Goal: Task Accomplishment & Management: Complete application form

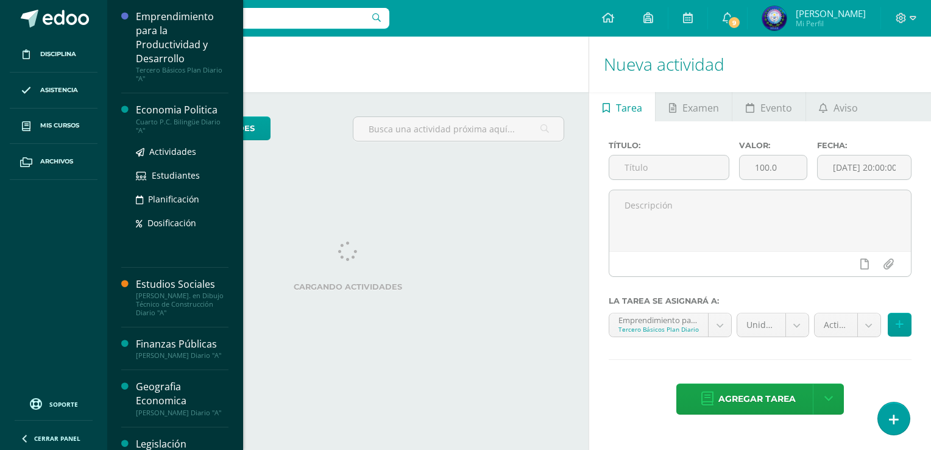
click at [196, 121] on div "Cuarto P.C. Bilingüe Diario "A"" at bounding box center [182, 126] width 93 height 17
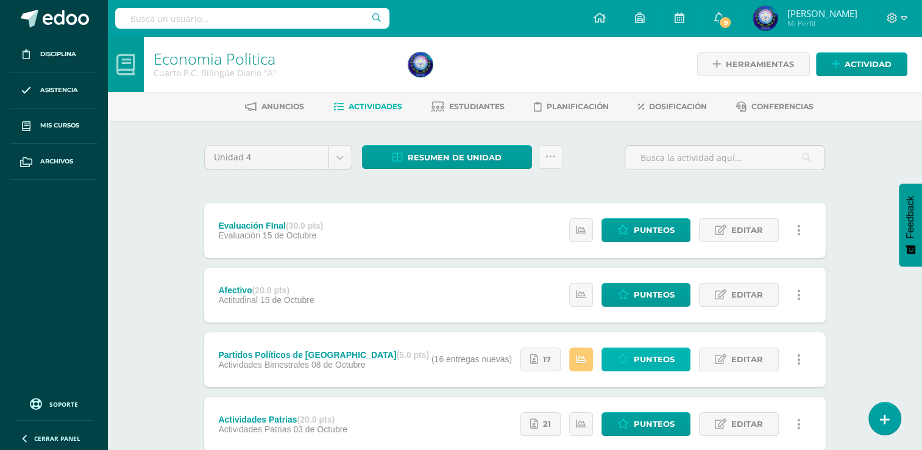
click at [685, 360] on link "Punteos" at bounding box center [646, 359] width 89 height 24
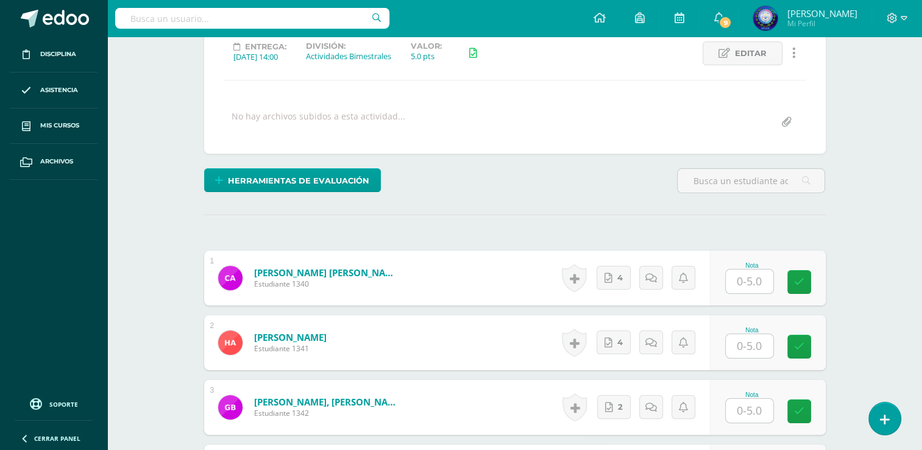
scroll to position [205, 0]
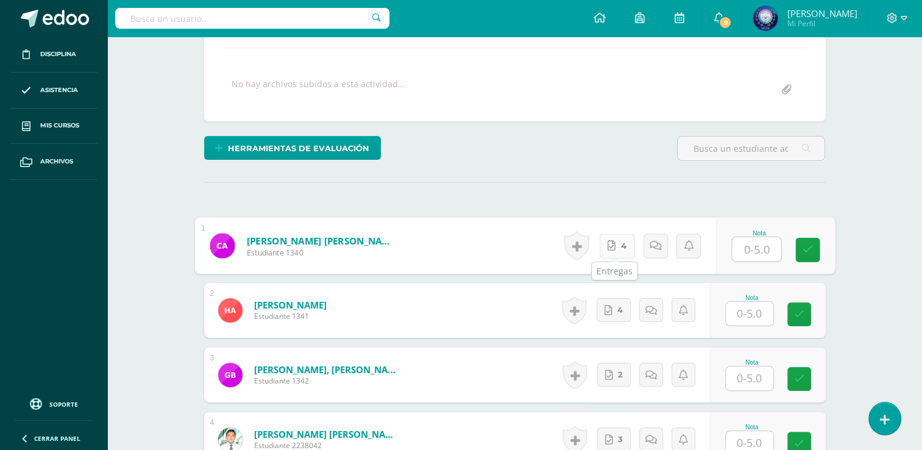
click at [619, 247] on link "4" at bounding box center [616, 245] width 35 height 24
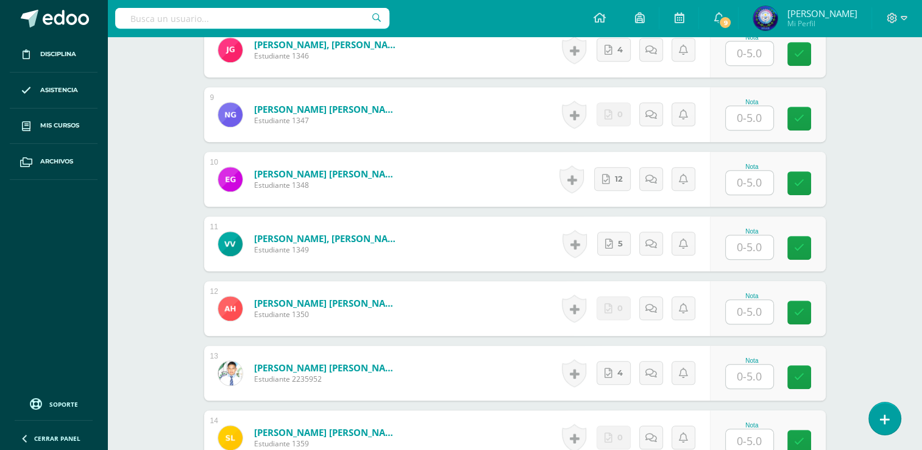
scroll to position [867, 0]
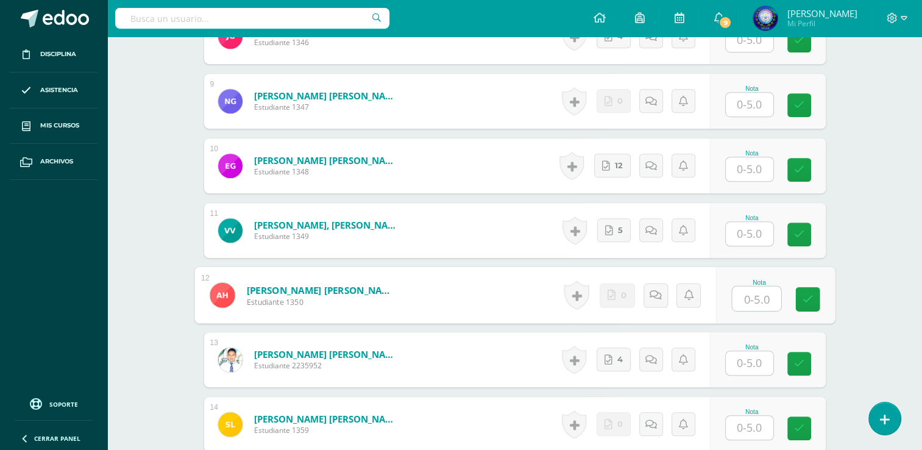
click at [753, 302] on input "text" at bounding box center [756, 298] width 49 height 24
type input "5"
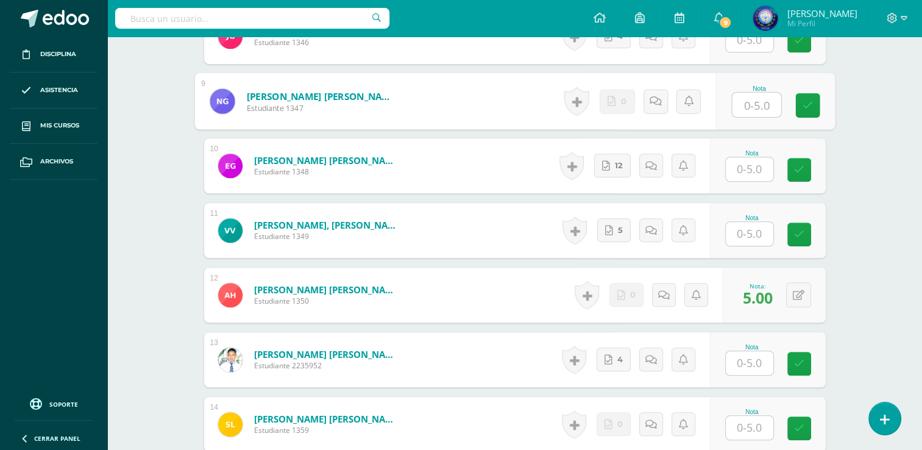
click at [751, 105] on input "text" at bounding box center [756, 105] width 49 height 24
type input "5"
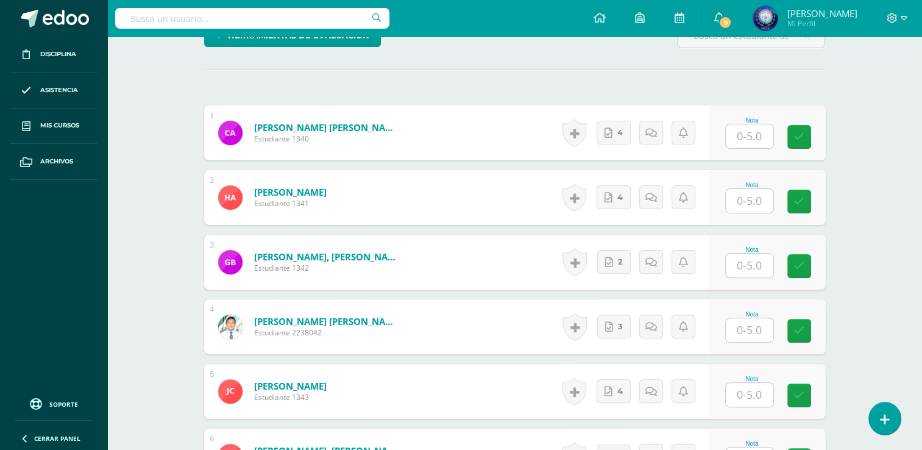
scroll to position [349, 0]
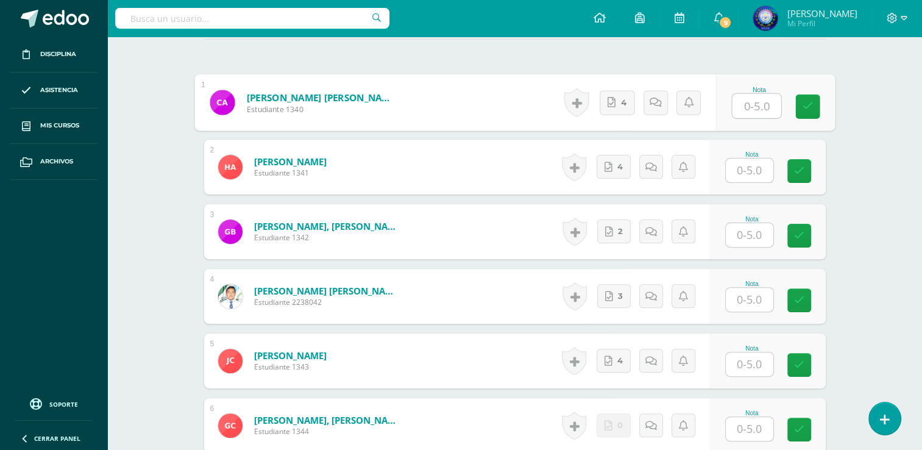
click at [746, 98] on input "text" at bounding box center [756, 106] width 49 height 24
type input "5"
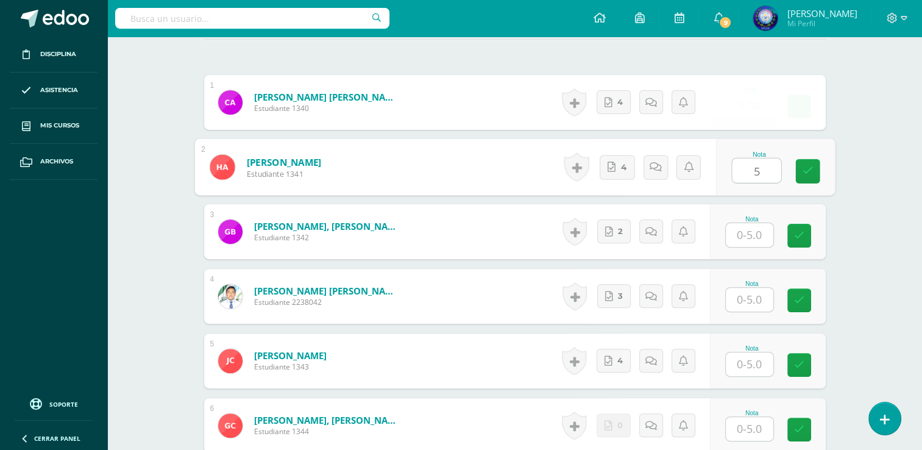
type input "5"
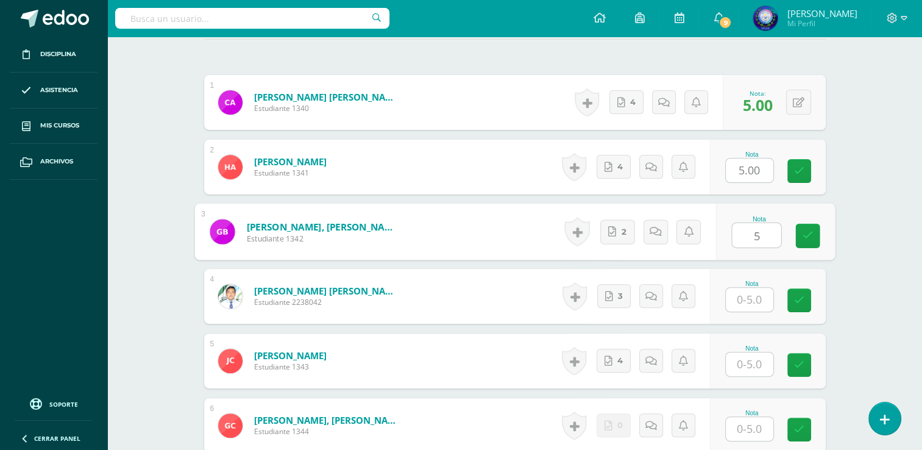
type input "5"
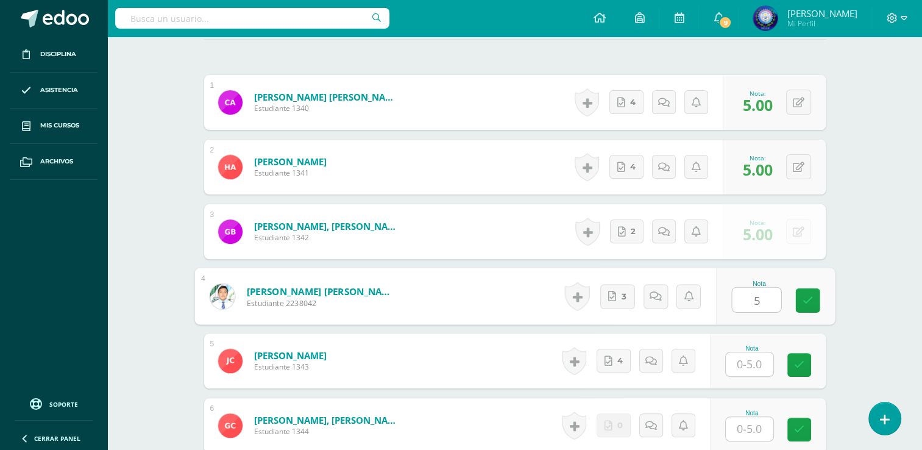
type input "5"
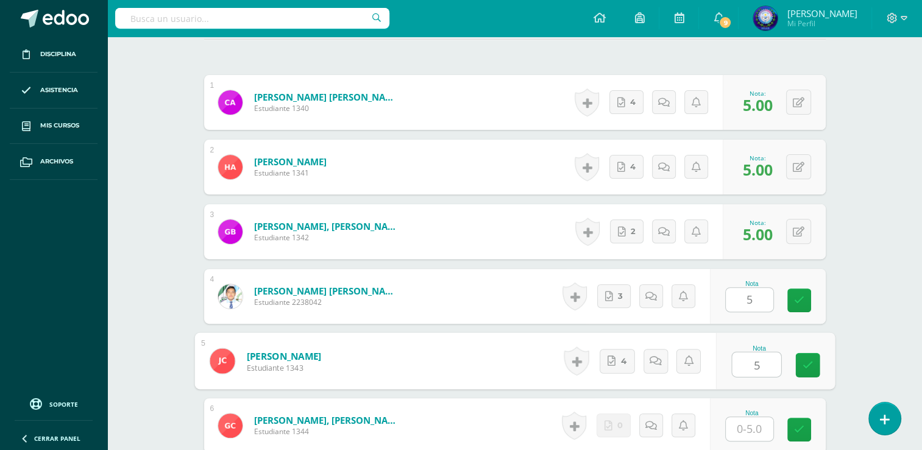
type input "5"
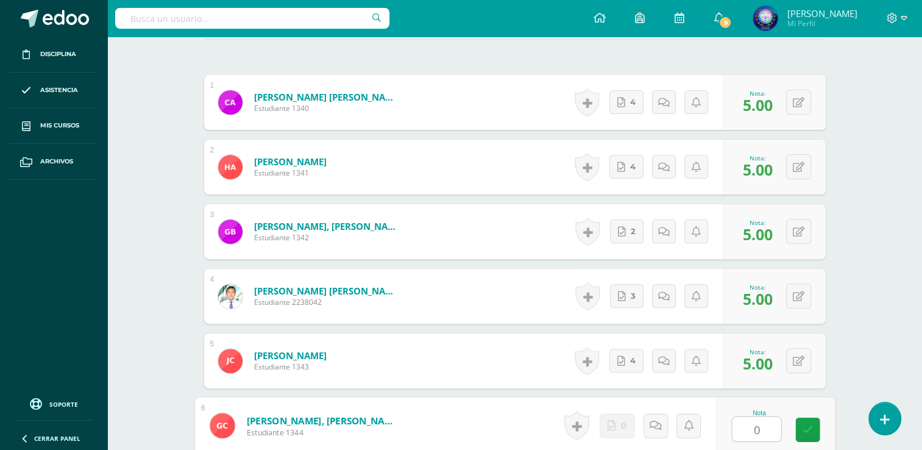
type input "0"
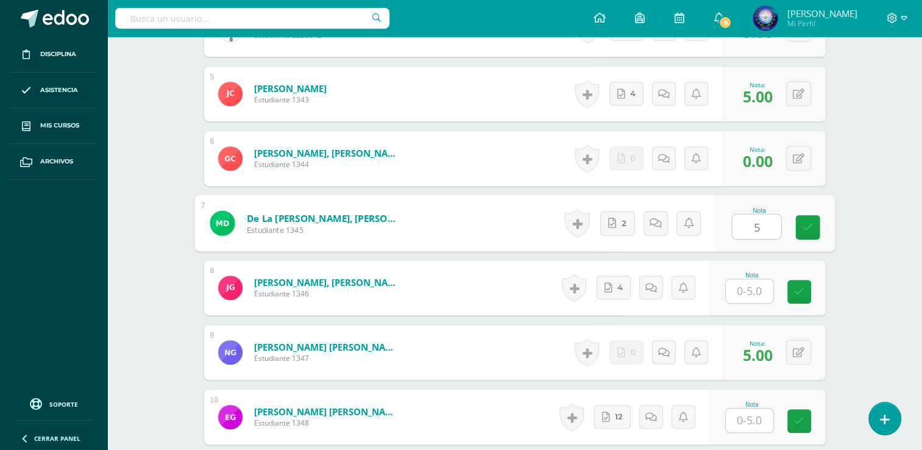
type input "5"
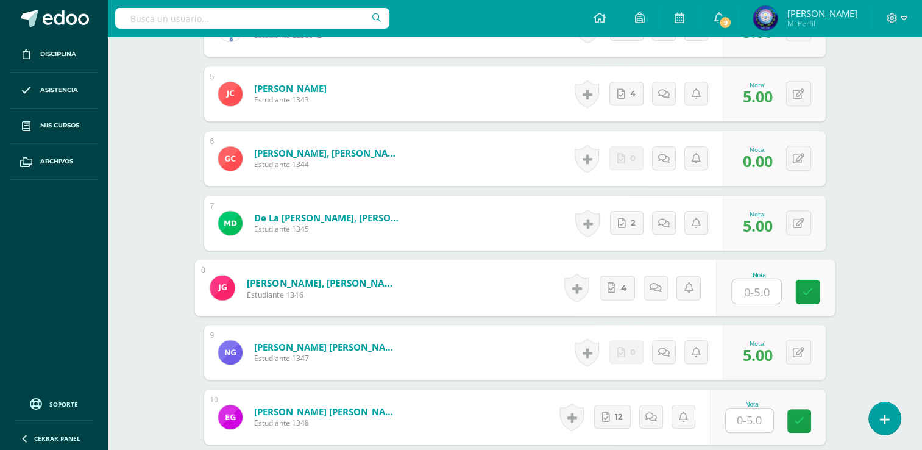
type input "5"
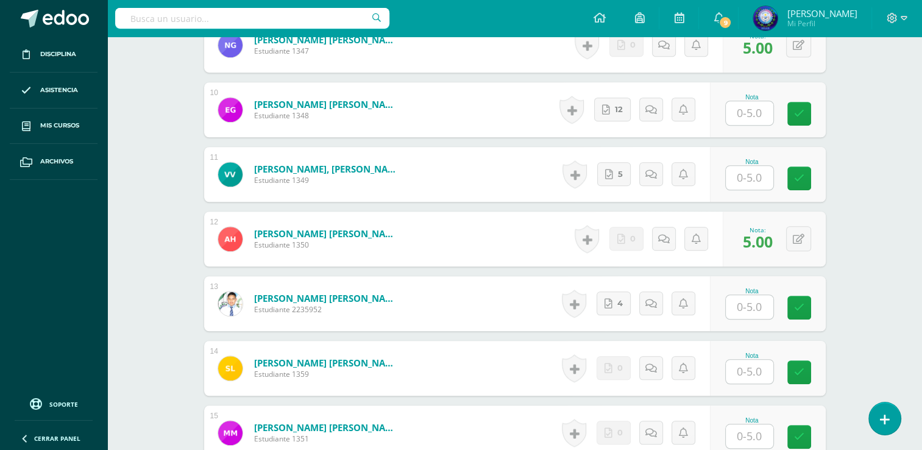
scroll to position [924, 0]
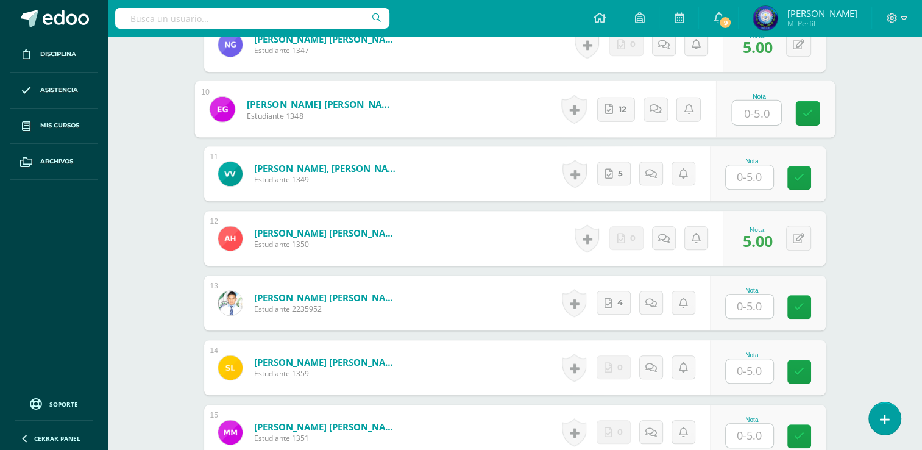
click at [753, 109] on input "text" at bounding box center [756, 113] width 49 height 24
type input "5"
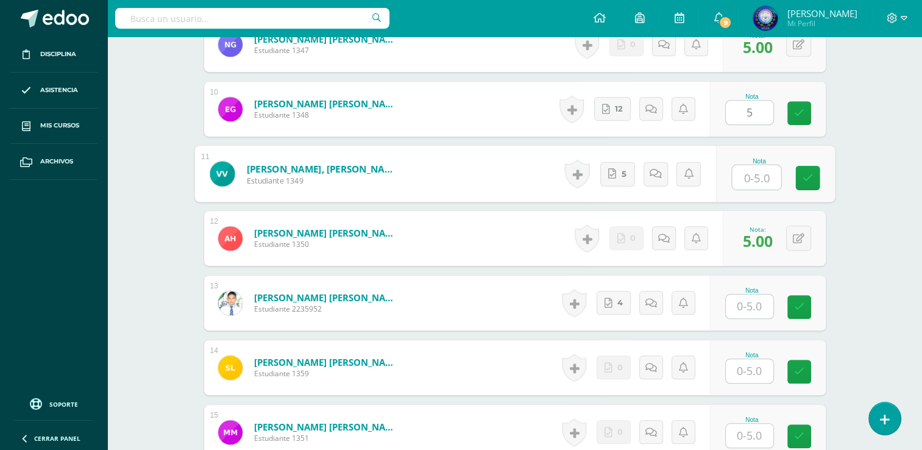
type input "5"
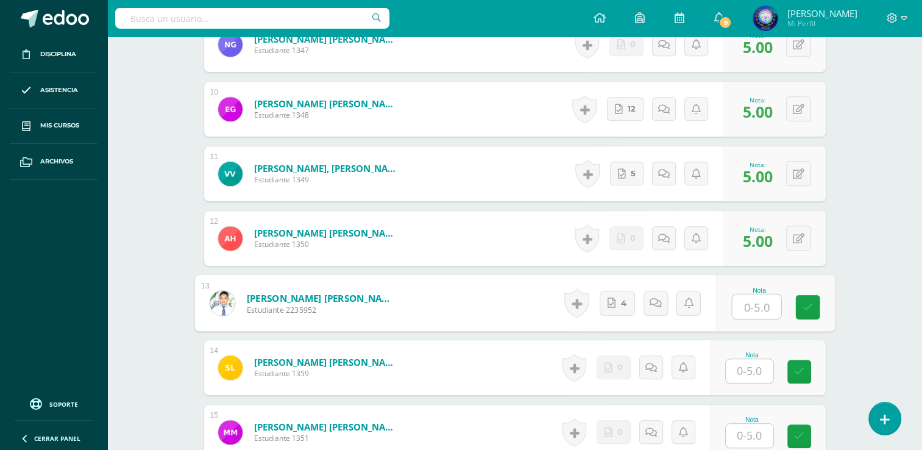
click at [750, 304] on input "text" at bounding box center [756, 306] width 49 height 24
type input "5"
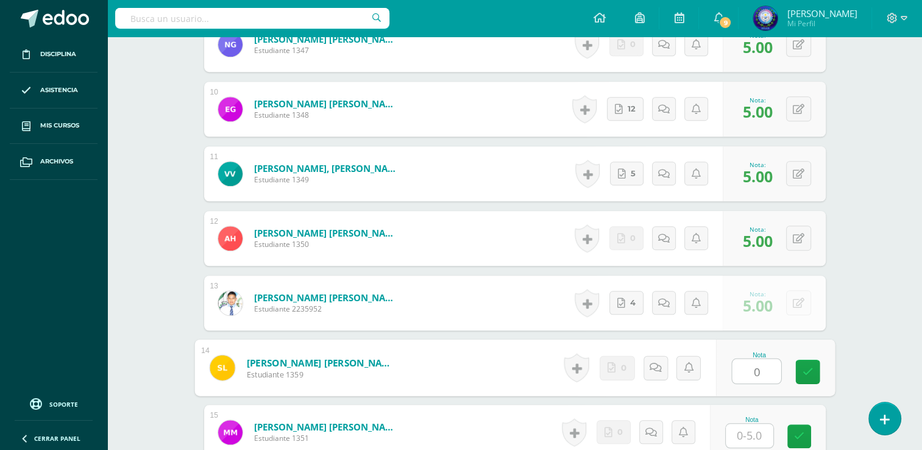
type input "0"
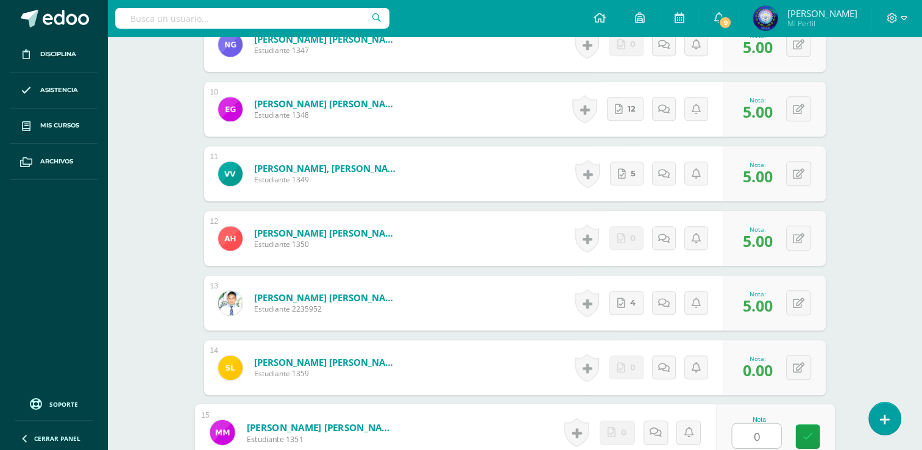
type input "0"
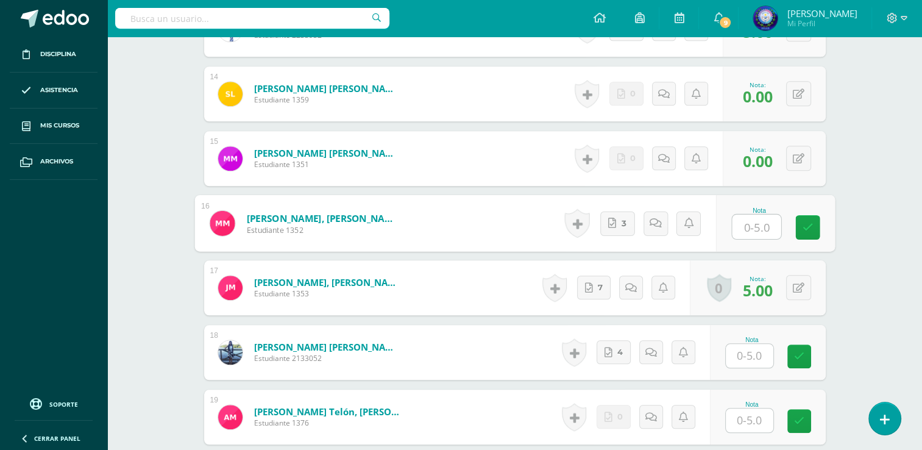
type input "5"
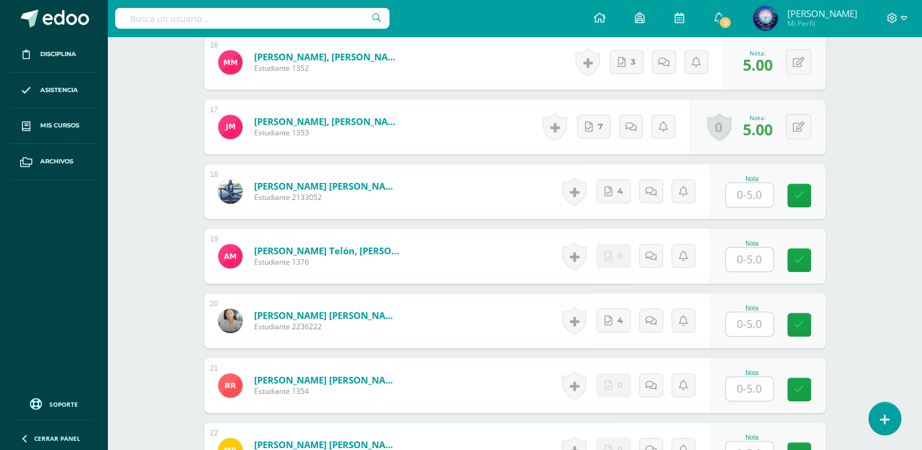
scroll to position [1359, 0]
click at [755, 201] on input "text" at bounding box center [756, 194] width 49 height 24
type input "5"
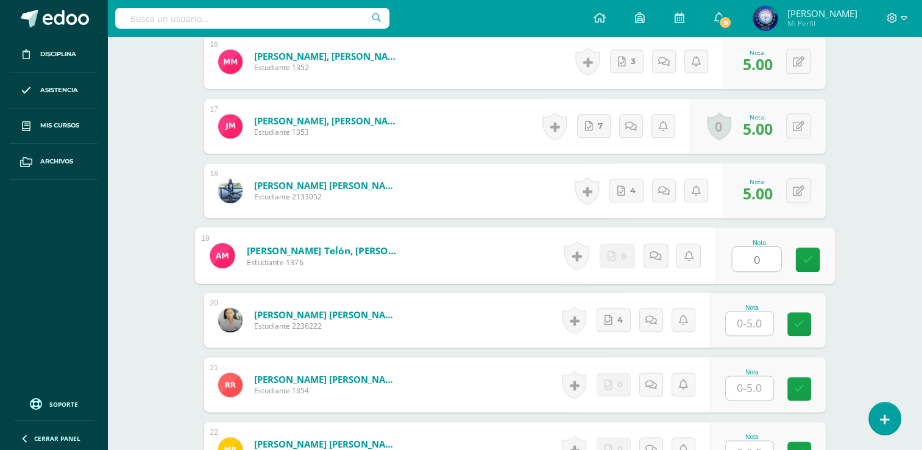
type input "0"
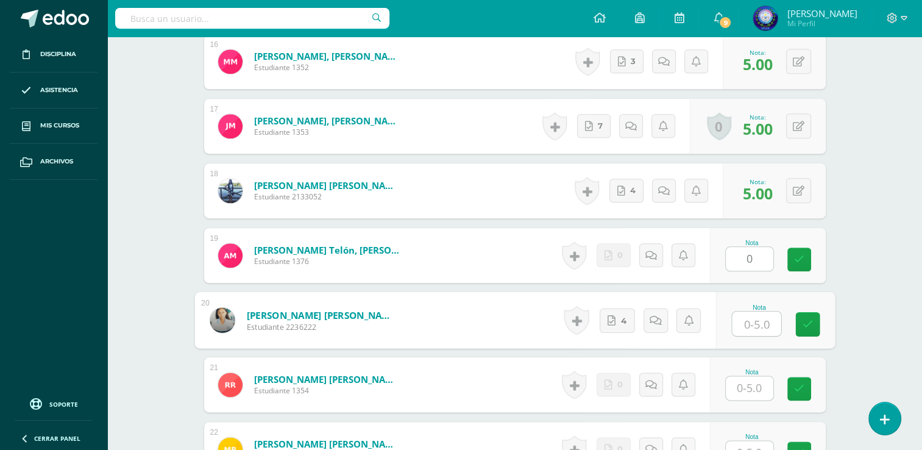
type input "0"
type input "5"
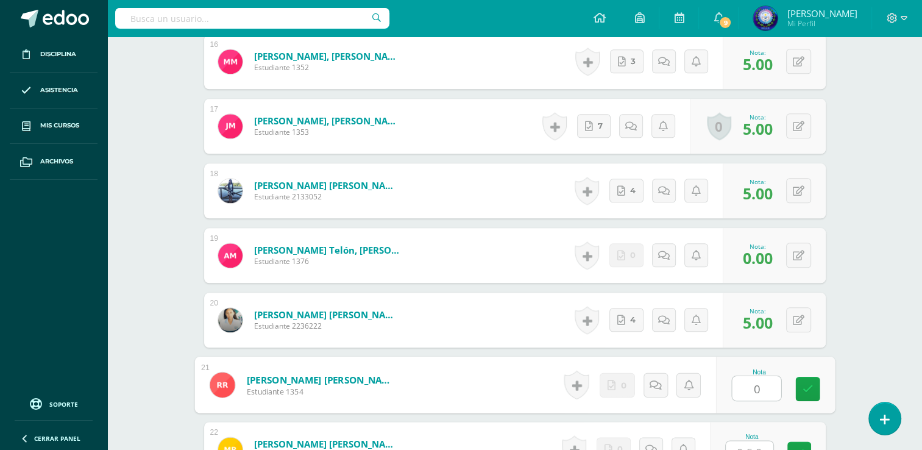
type input "0"
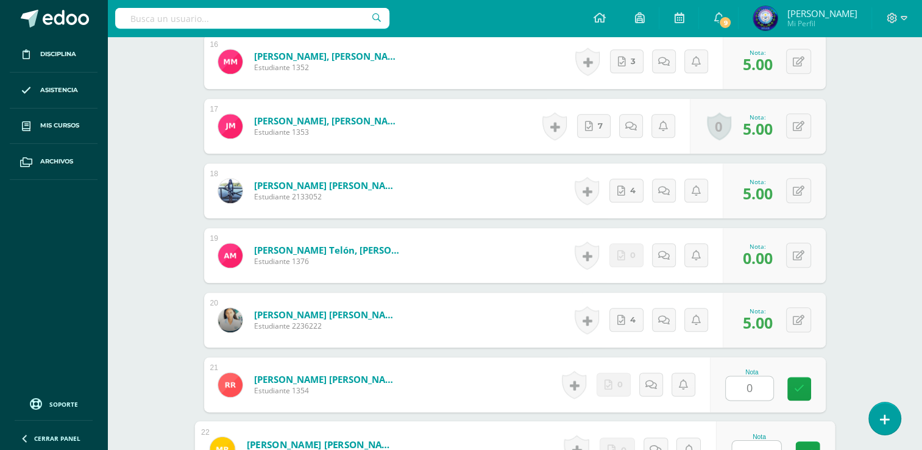
scroll to position [1372, 0]
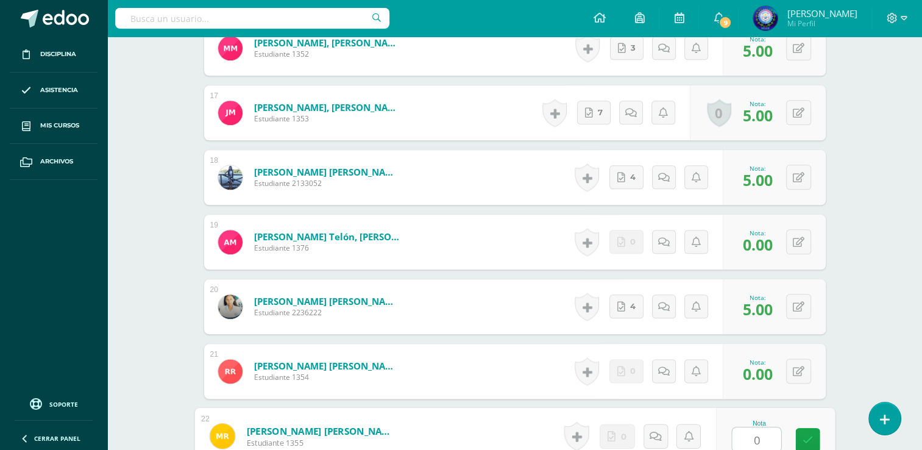
type input "0"
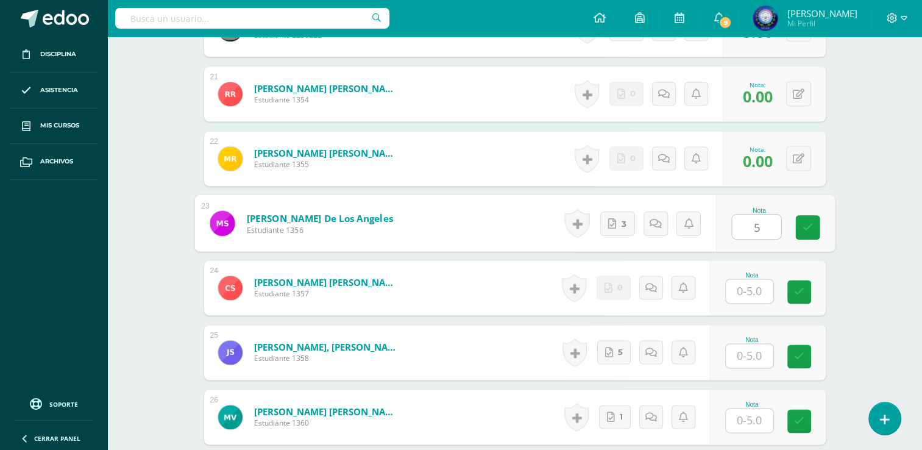
type input "5"
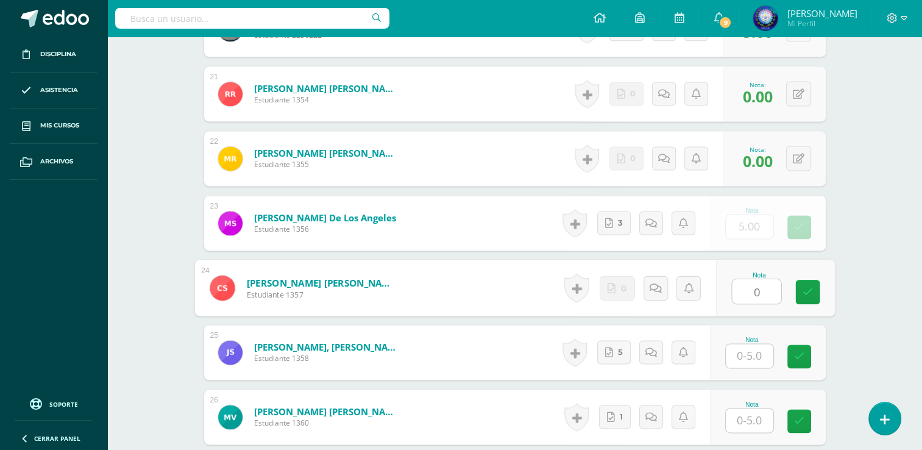
type input "0"
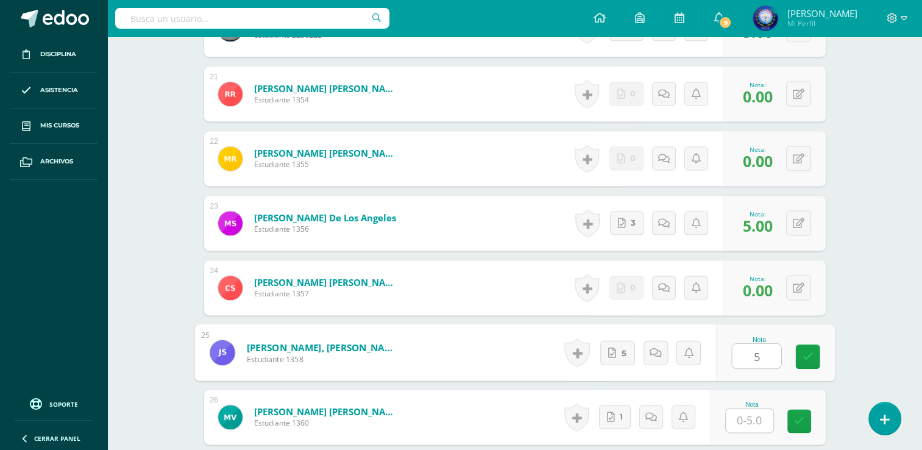
type input "5"
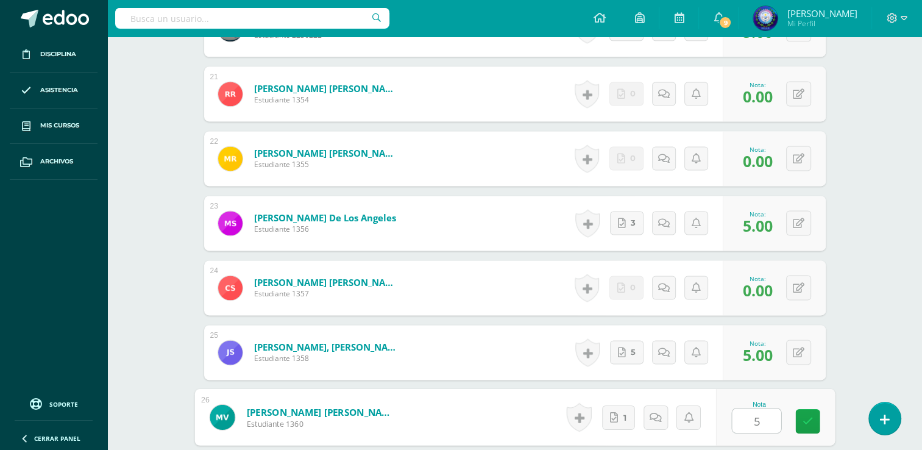
type input "5"
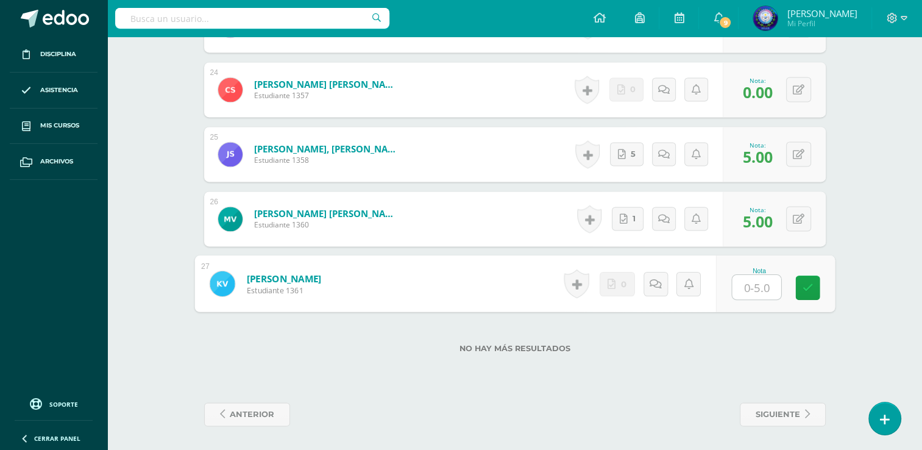
type input "0"
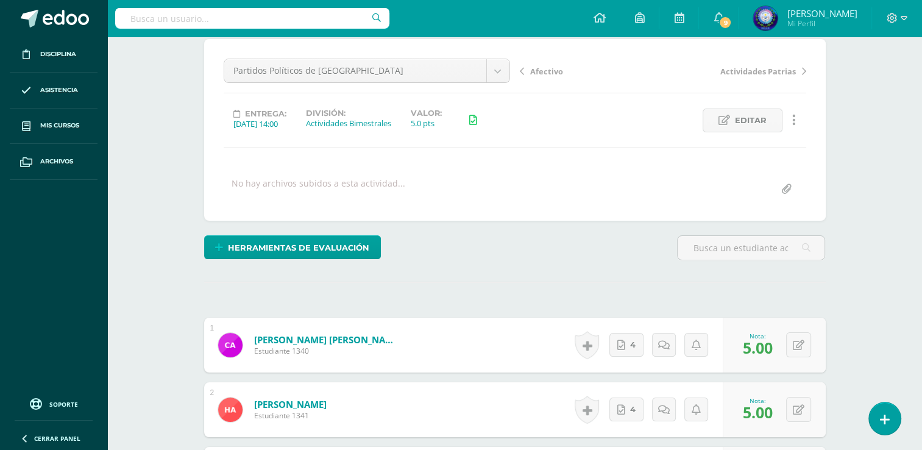
scroll to position [0, 0]
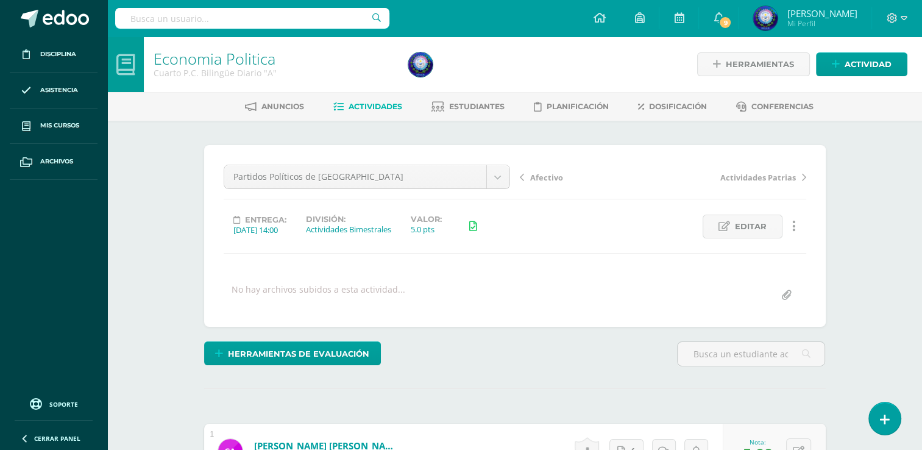
click at [375, 111] on span "Actividades" at bounding box center [376, 106] width 54 height 9
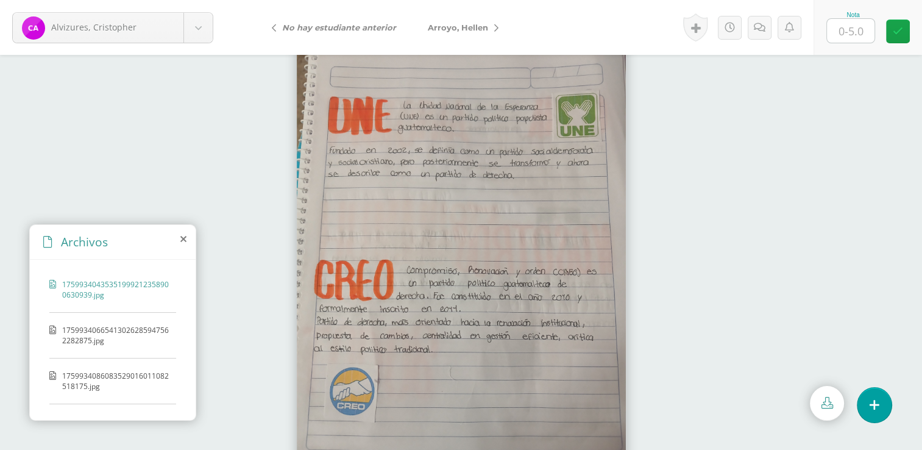
scroll to position [22, 0]
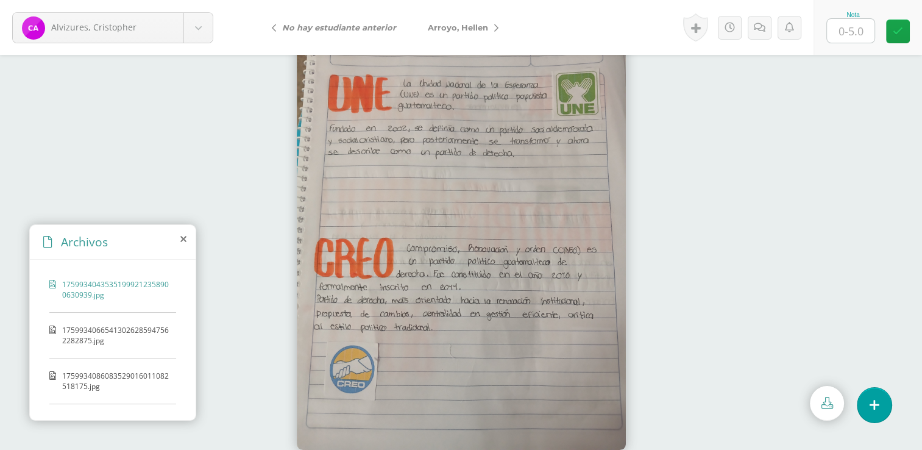
click at [96, 399] on div "1759934086083529016011082518175.jpg" at bounding box center [112, 388] width 127 height 34
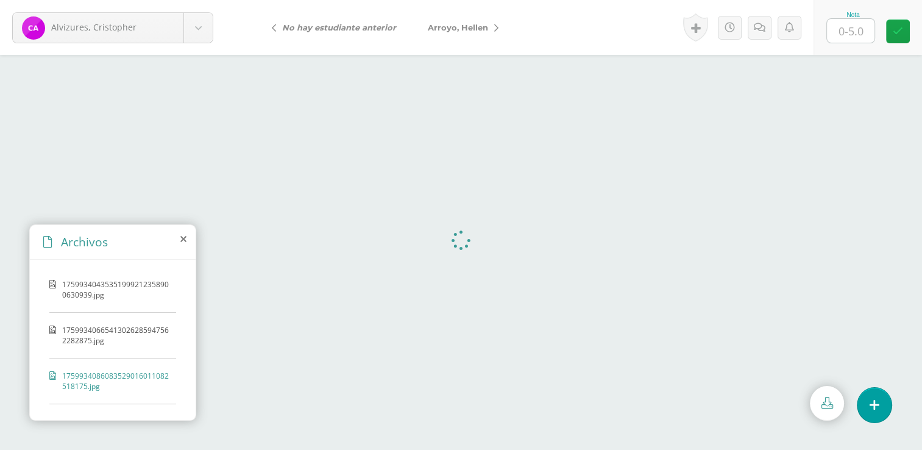
scroll to position [0, 0]
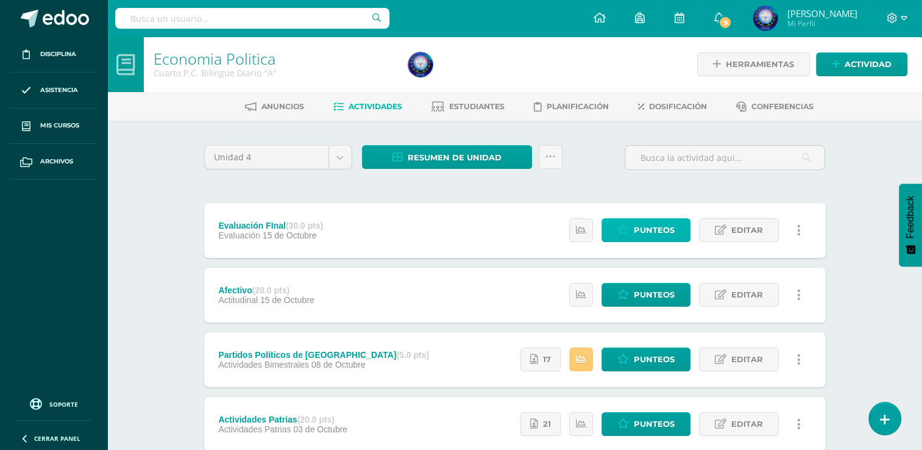
click at [642, 220] on span "Punteos" at bounding box center [654, 230] width 41 height 23
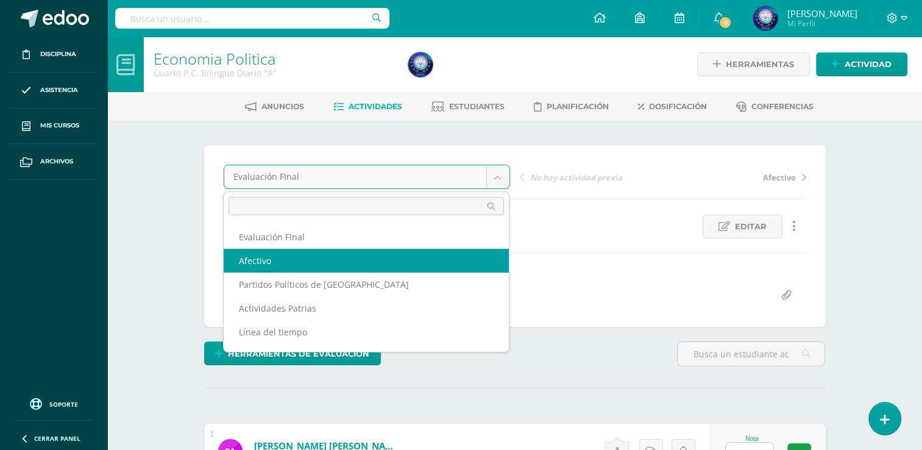
select select "/dashboard/teacher/grade-activity/84705/"
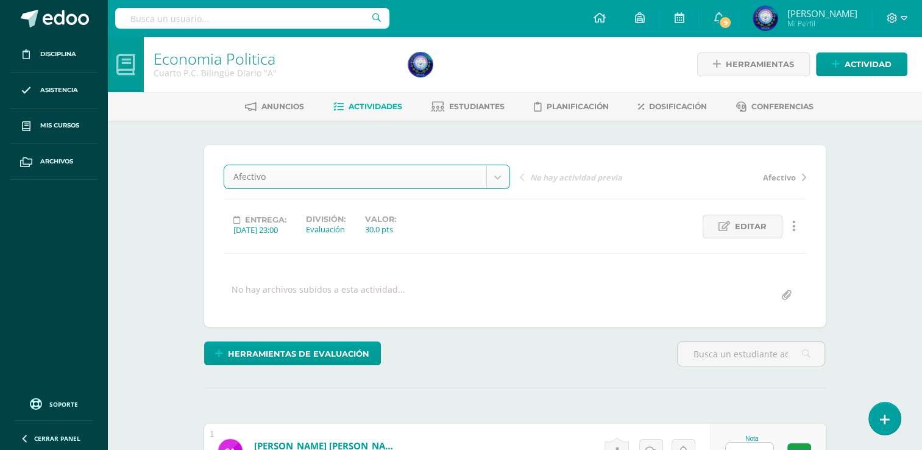
scroll to position [1, 0]
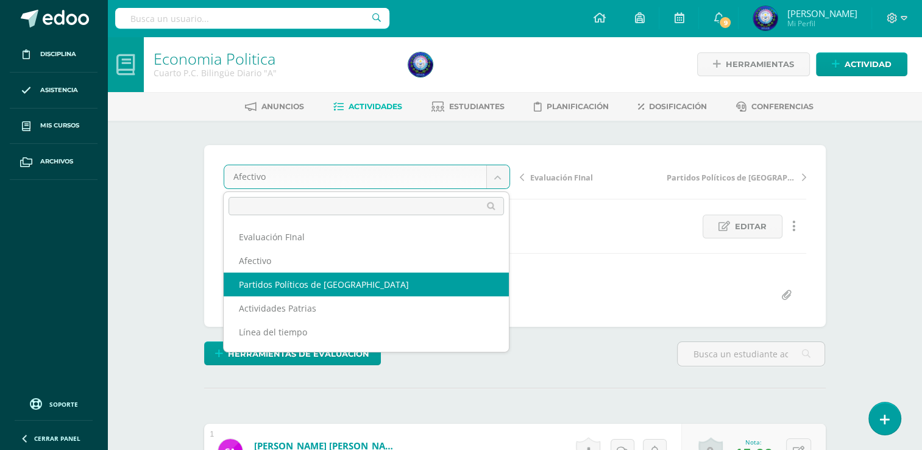
select select "/dashboard/teacher/grade-activity/84704/"
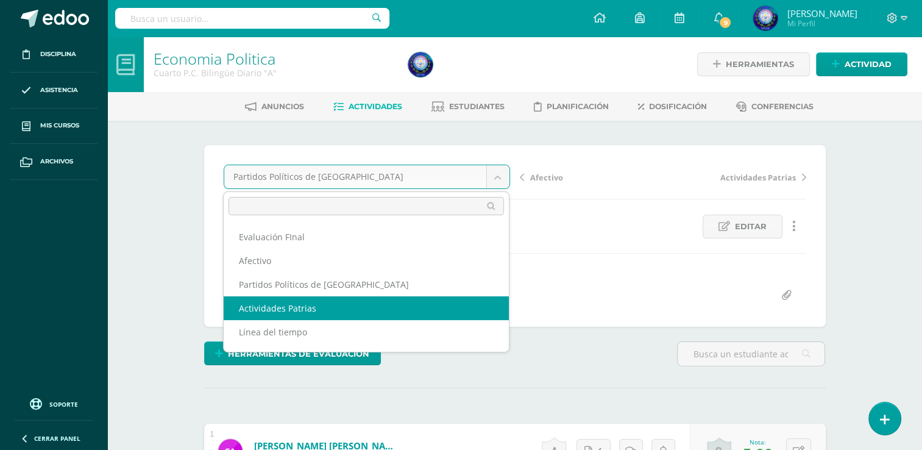
select select "/dashboard/teacher/grade-activity/84600/"
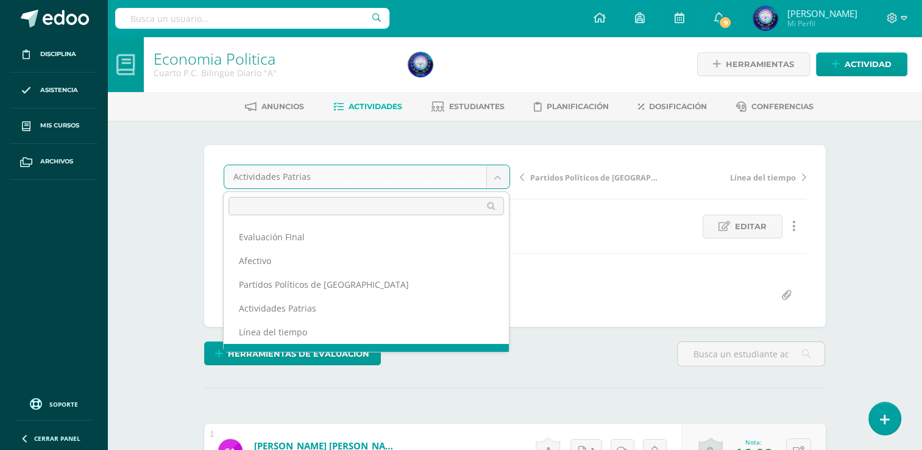
scroll to position [16, 0]
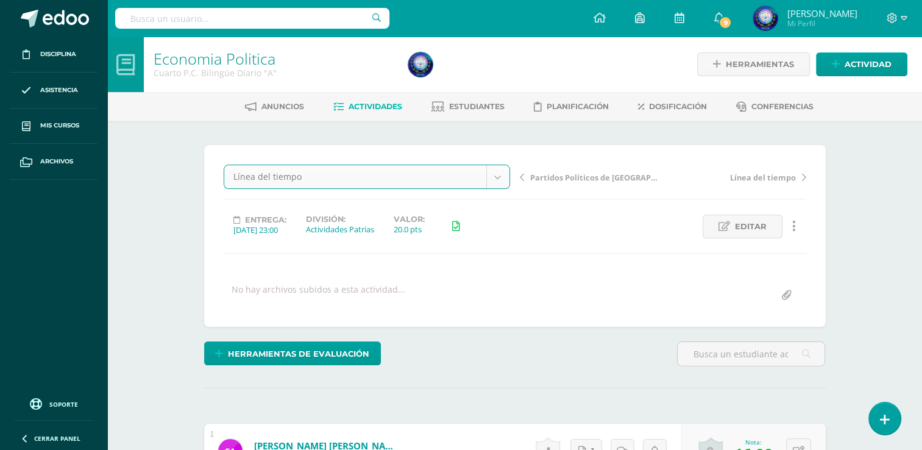
select select "/dashboard/teacher/grade-activity/84332/"
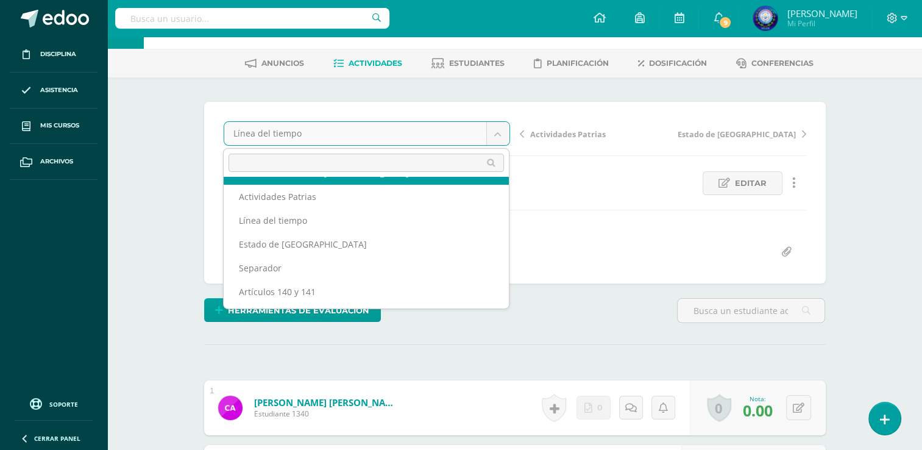
scroll to position [44, 0]
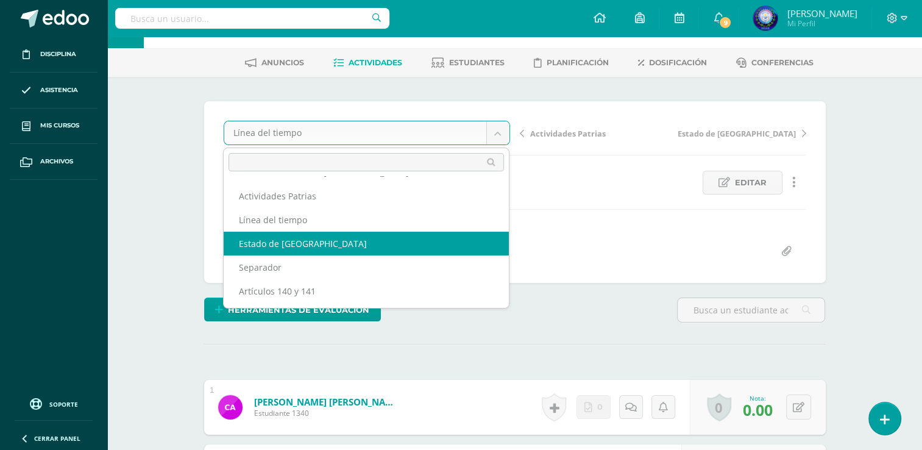
select select "/dashboard/teacher/grade-activity/84139/"
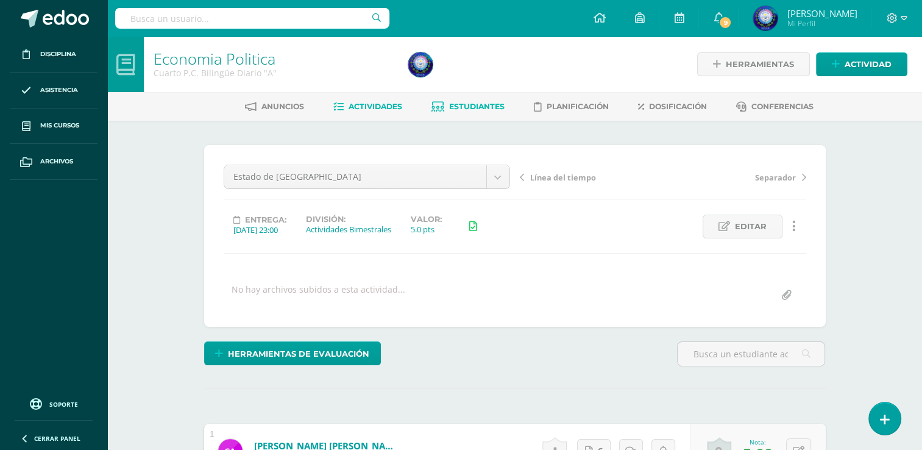
click at [475, 101] on link "Estudiantes" at bounding box center [468, 107] width 73 height 20
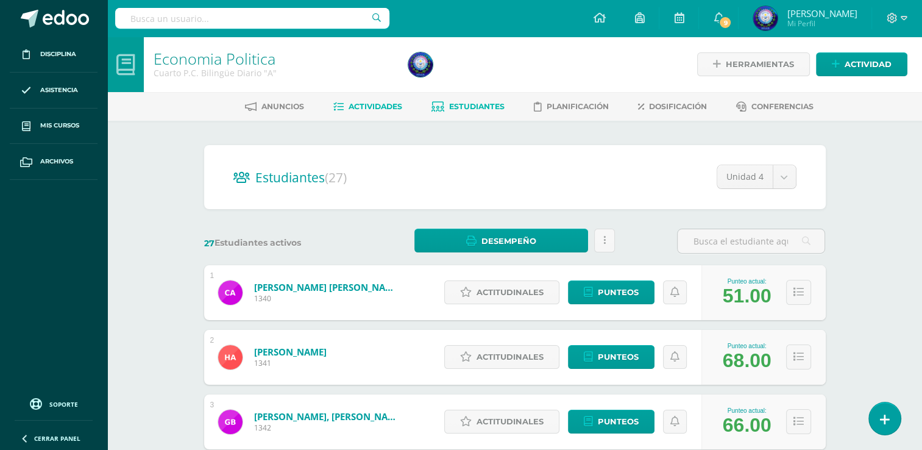
click at [357, 109] on span "Actividades" at bounding box center [376, 106] width 54 height 9
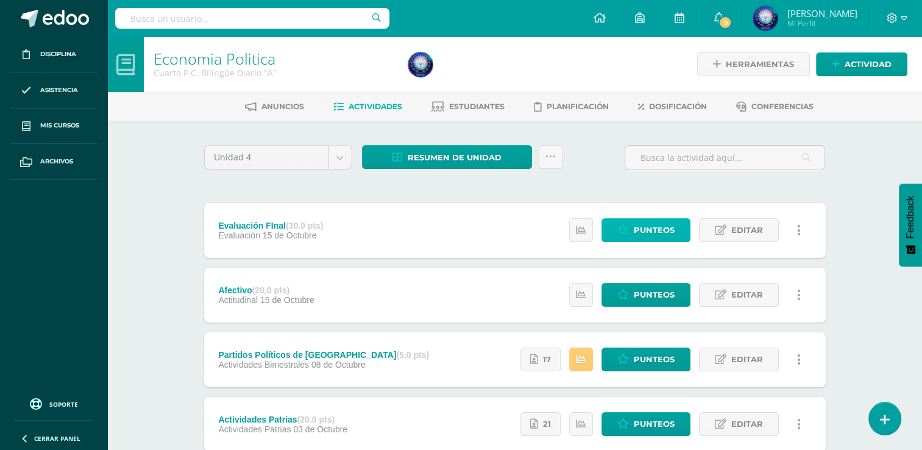
click at [673, 241] on span "Punteos" at bounding box center [654, 230] width 41 height 23
